Goal: Task Accomplishment & Management: Use online tool/utility

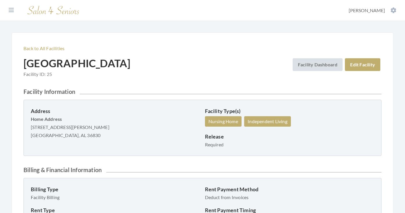
scroll to position [15, 0]
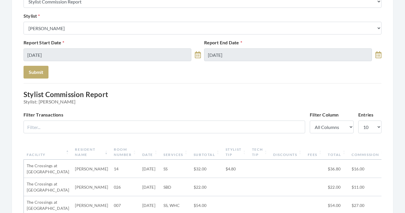
scroll to position [55, 0]
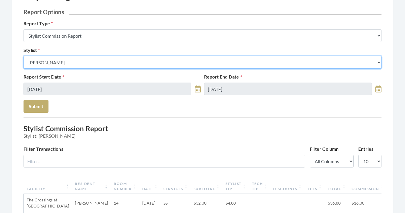
select select "176"
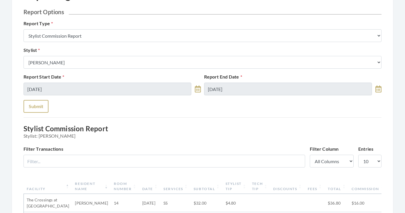
click at [44, 107] on button "Submit" at bounding box center [35, 106] width 25 height 13
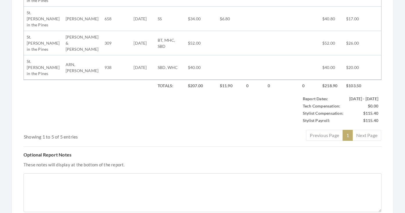
scroll to position [25, 0]
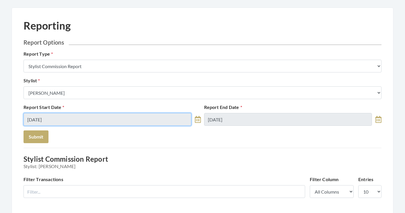
click at [56, 116] on input "09/30/2025" at bounding box center [107, 119] width 168 height 13
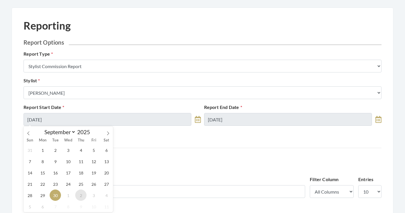
click at [80, 198] on span "2" at bounding box center [80, 195] width 11 height 11
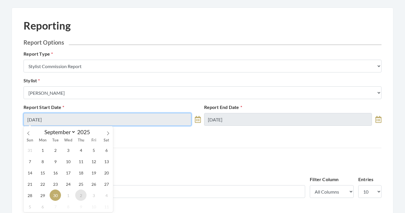
type input "[DATE]"
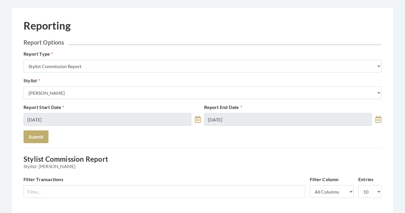
click at [240, 107] on label "Report End Date" at bounding box center [223, 107] width 38 height 7
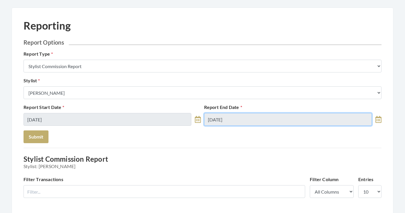
click at [240, 119] on input "[DATE]" at bounding box center [288, 119] width 168 height 13
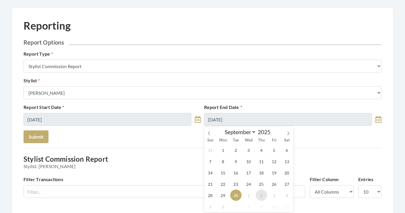
click at [258, 193] on span "2" at bounding box center [261, 195] width 11 height 11
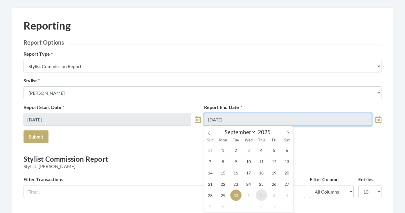
type input "[DATE]"
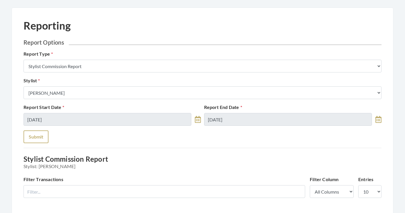
click at [28, 133] on button "Submit" at bounding box center [35, 137] width 25 height 13
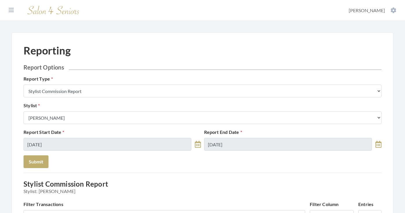
select select "9"
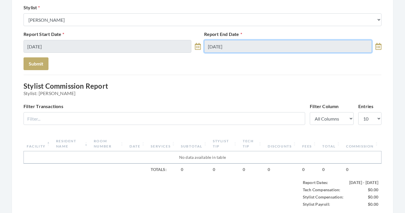
click at [225, 47] on input "10/02/2025" at bounding box center [288, 46] width 168 height 13
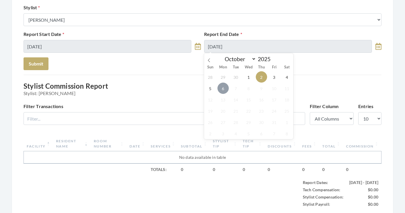
click at [223, 91] on span "6" at bounding box center [222, 88] width 11 height 11
type input "10/06/2025"
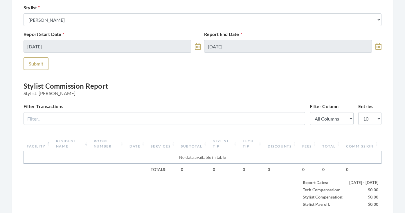
click at [35, 66] on button "Submit" at bounding box center [35, 63] width 25 height 13
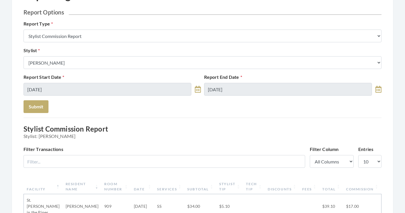
scroll to position [31, 0]
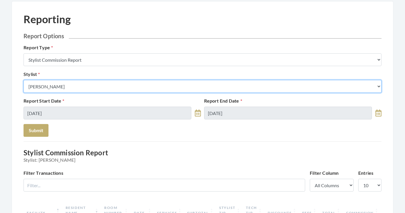
select select "146"
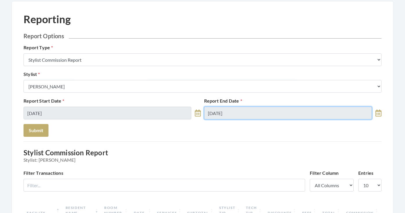
click at [229, 114] on input "[DATE]" at bounding box center [288, 113] width 168 height 13
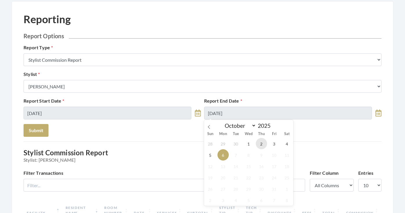
click at [258, 148] on span "2" at bounding box center [261, 143] width 11 height 11
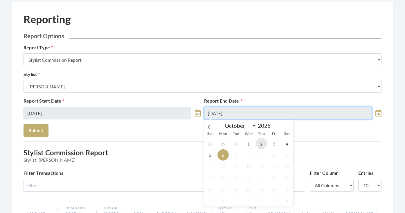
type input "10/02/2025"
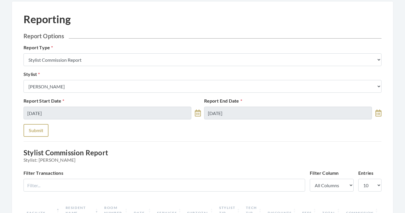
click at [36, 132] on button "Submit" at bounding box center [35, 130] width 25 height 13
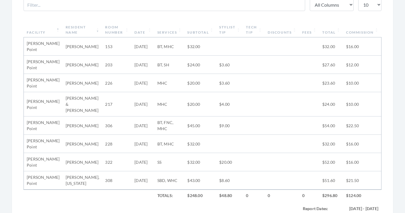
scroll to position [208, 0]
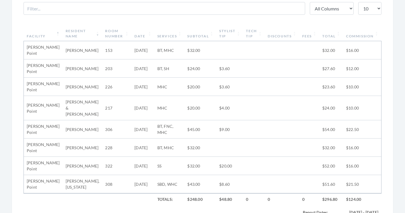
click at [190, 37] on th "Subtotal" at bounding box center [200, 33] width 32 height 15
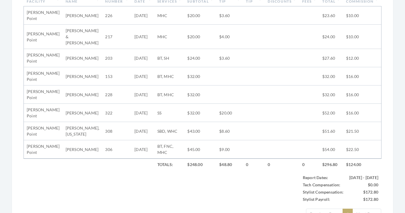
scroll to position [0, 0]
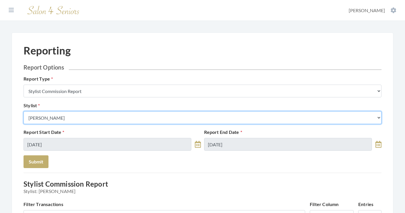
select select "26"
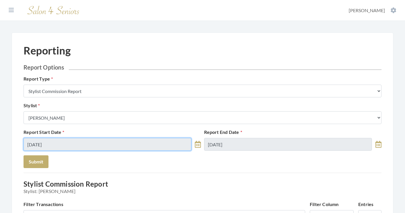
click at [63, 146] on input "[DATE]" at bounding box center [107, 144] width 168 height 13
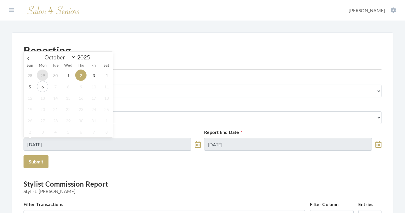
click at [44, 80] on span "29" at bounding box center [42, 75] width 11 height 11
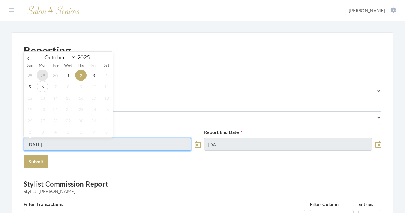
type input "[DATE]"
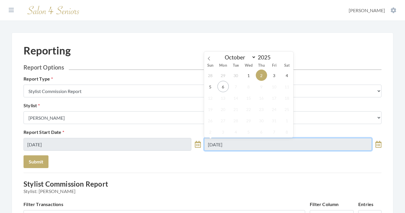
click at [221, 141] on input "10/02/2025" at bounding box center [288, 144] width 168 height 13
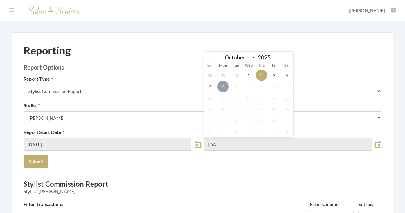
click at [221, 92] on span "6" at bounding box center [222, 86] width 11 height 11
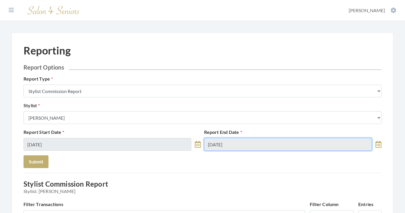
click at [234, 146] on input "[DATE]" at bounding box center [288, 144] width 168 height 13
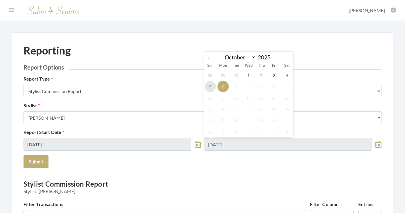
click at [211, 87] on span "5" at bounding box center [209, 86] width 11 height 11
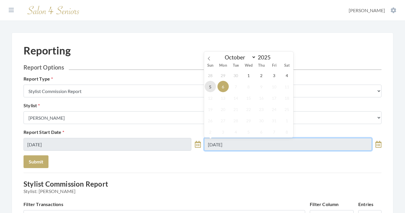
type input "10/05/2025"
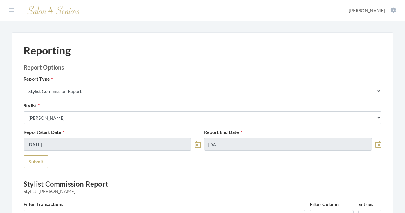
click at [47, 162] on button "Submit" at bounding box center [35, 161] width 25 height 13
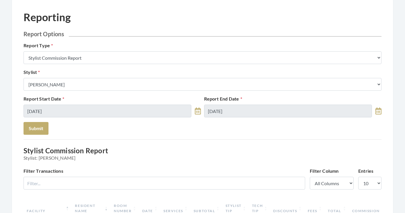
scroll to position [14, 0]
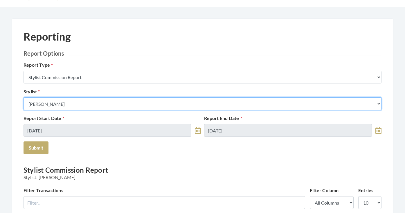
select select "176"
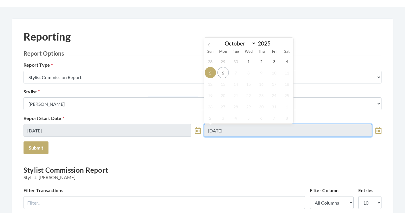
click at [230, 133] on input "[DATE]" at bounding box center [288, 130] width 168 height 13
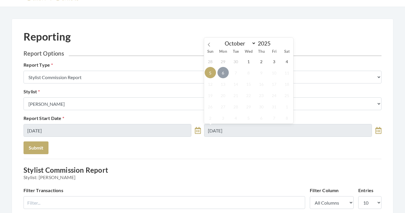
click at [220, 68] on span "6" at bounding box center [222, 72] width 11 height 11
type input "[DATE]"
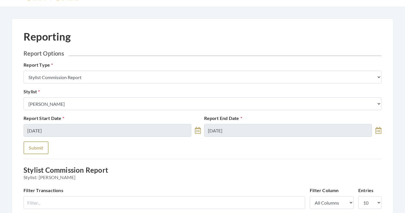
click at [39, 143] on button "Submit" at bounding box center [35, 148] width 25 height 13
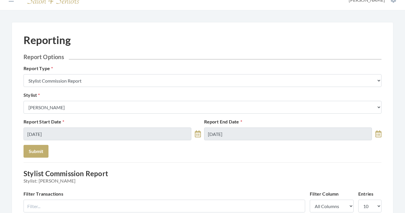
scroll to position [4, 0]
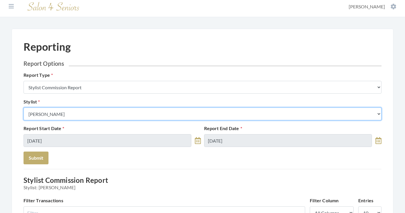
select select "146"
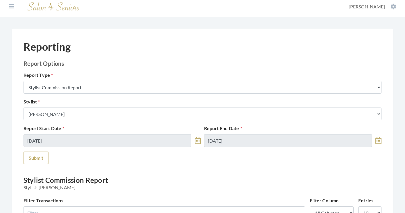
click at [44, 159] on button "Submit" at bounding box center [35, 158] width 25 height 13
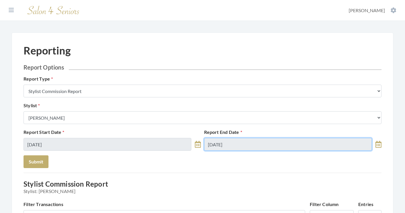
click at [224, 138] on input "[DATE]" at bounding box center [288, 144] width 168 height 13
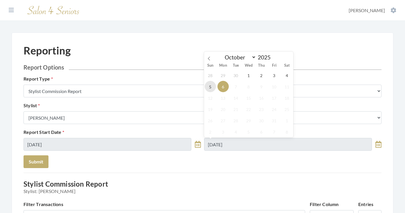
click at [209, 89] on span "5" at bounding box center [209, 86] width 11 height 11
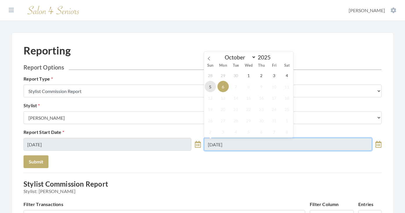
type input "10/05/2025"
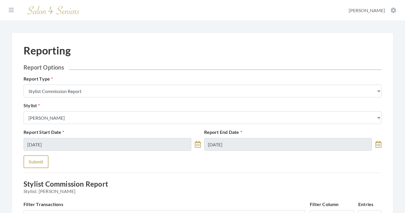
click at [39, 163] on button "Submit" at bounding box center [35, 161] width 25 height 13
